Goal: Navigation & Orientation: Understand site structure

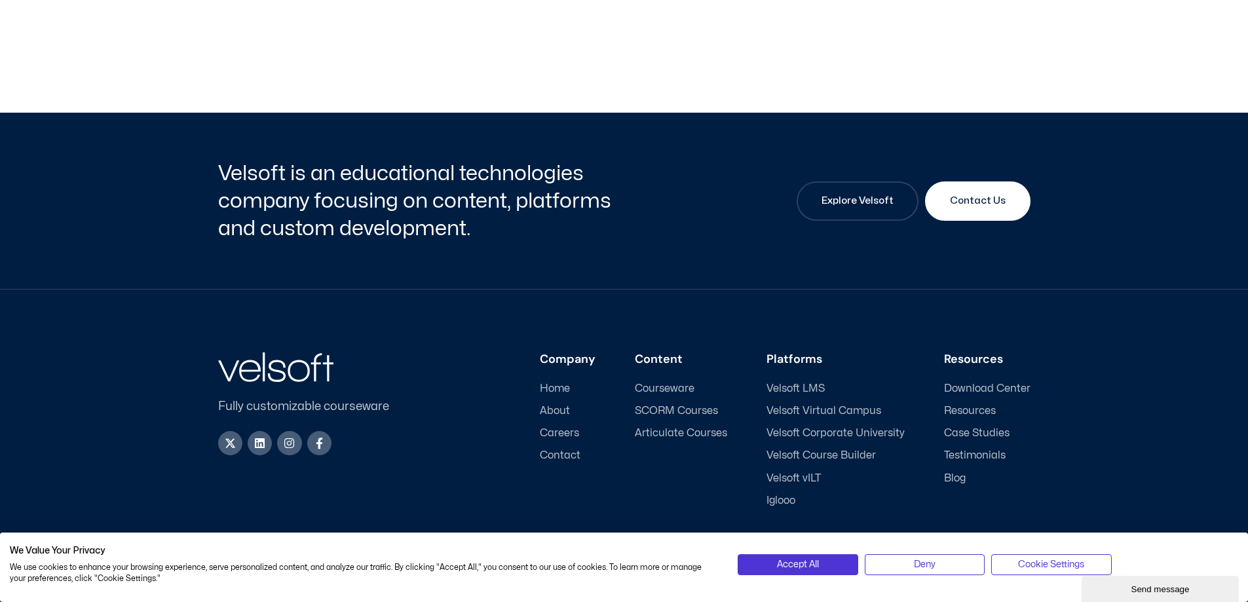
scroll to position [6070, 0]
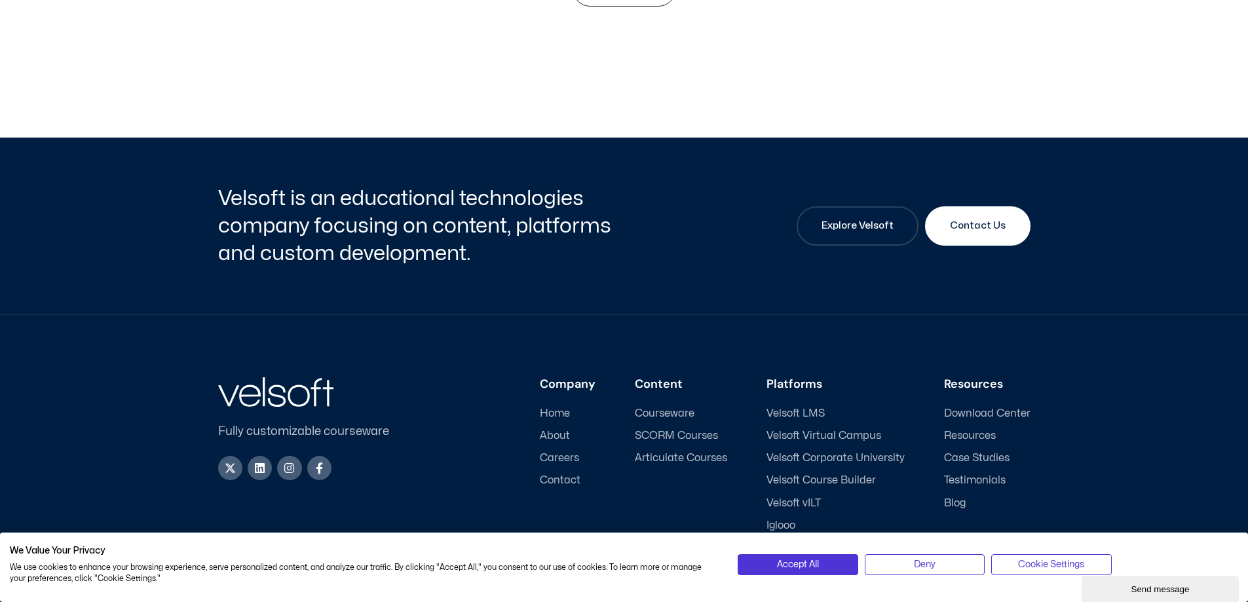
click at [556, 437] on span "About" at bounding box center [555, 436] width 30 height 12
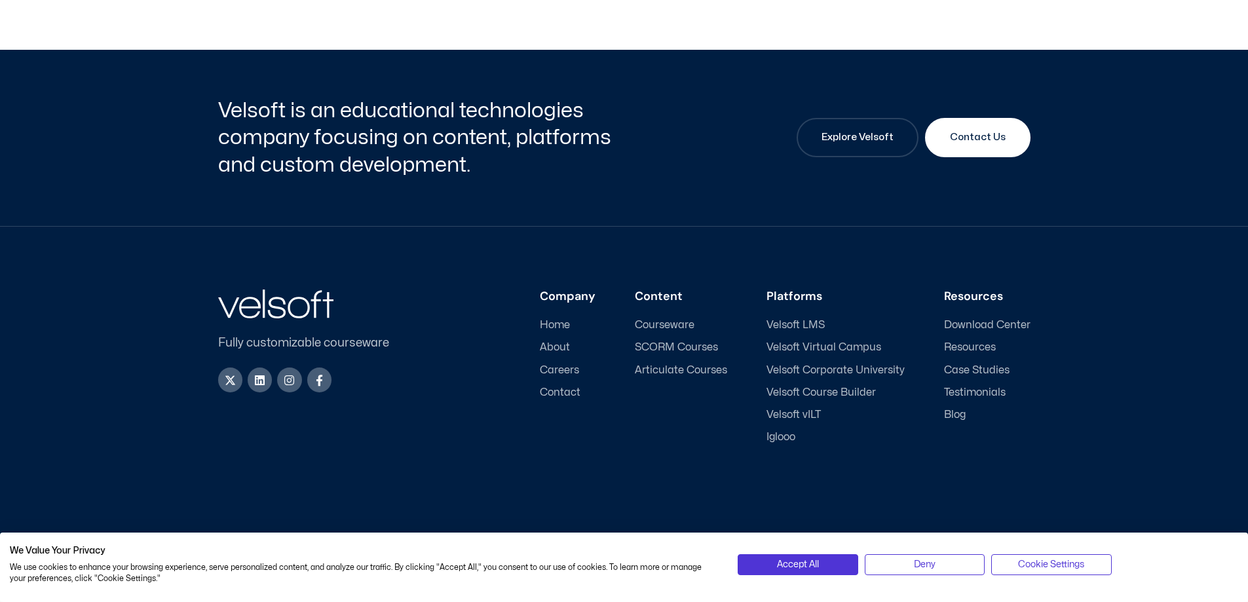
scroll to position [4353, 0]
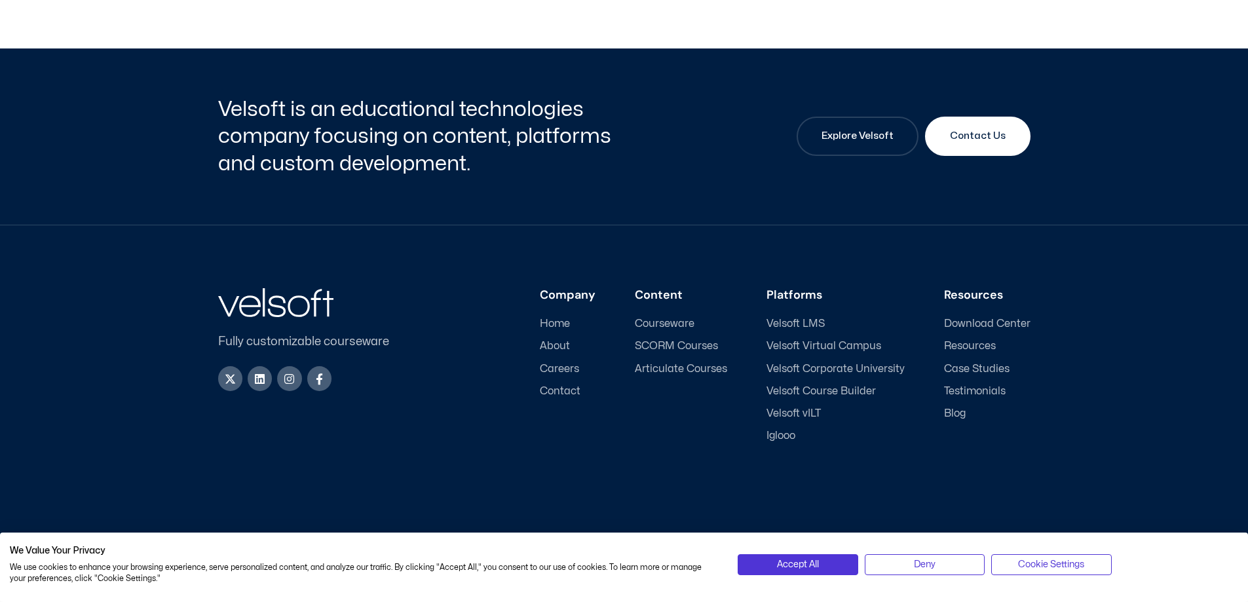
click at [821, 353] on span "Velsoft Virtual Campus" at bounding box center [824, 346] width 115 height 12
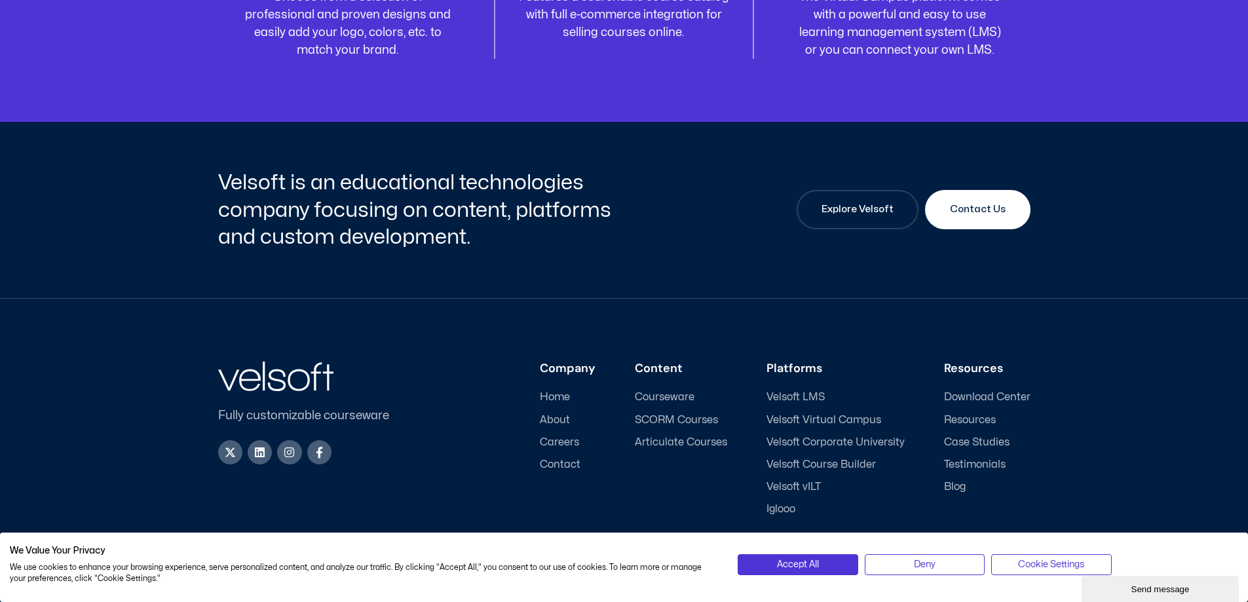
scroll to position [4810, 0]
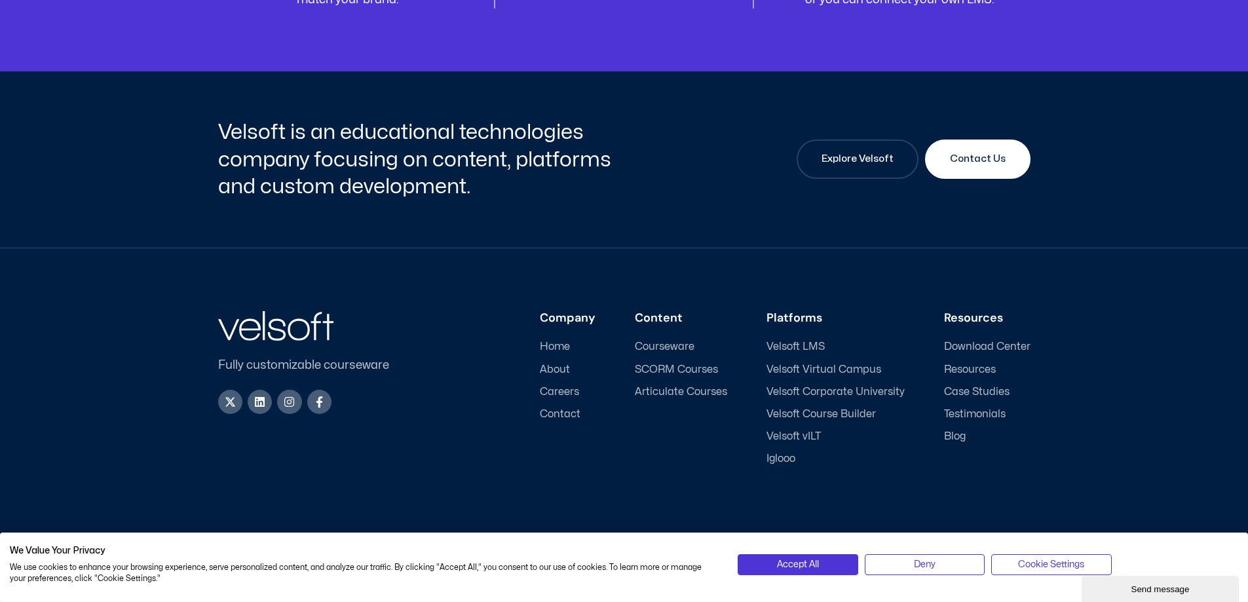
click at [834, 393] on span "Velsoft Corporate University" at bounding box center [836, 392] width 138 height 12
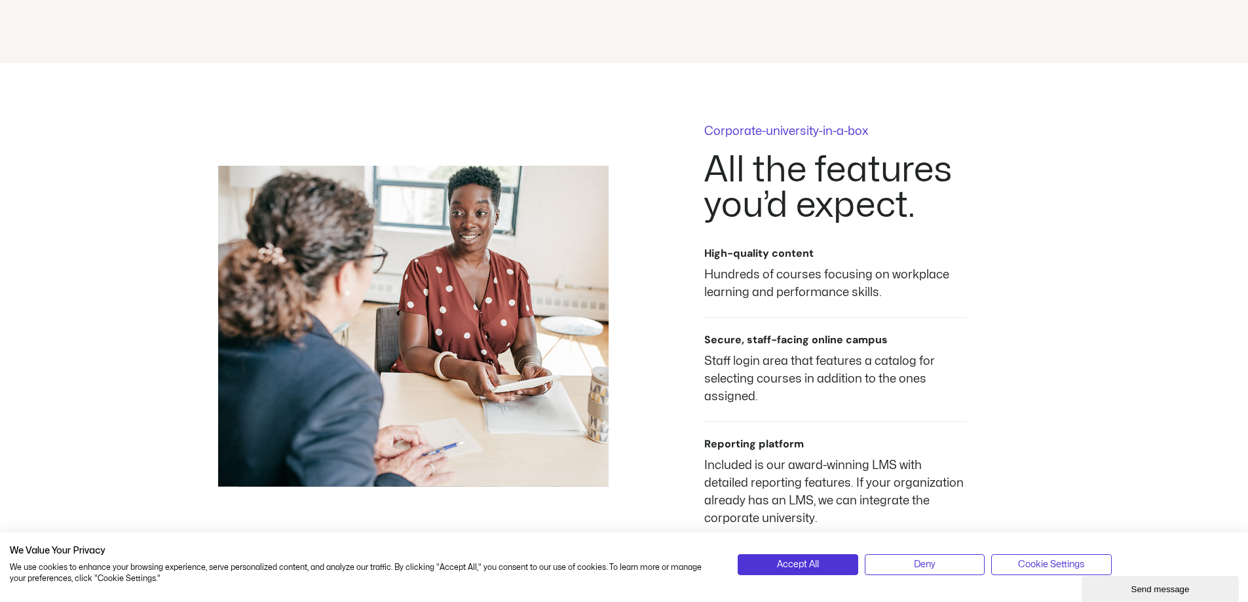
scroll to position [1043, 0]
